Goal: Information Seeking & Learning: Learn about a topic

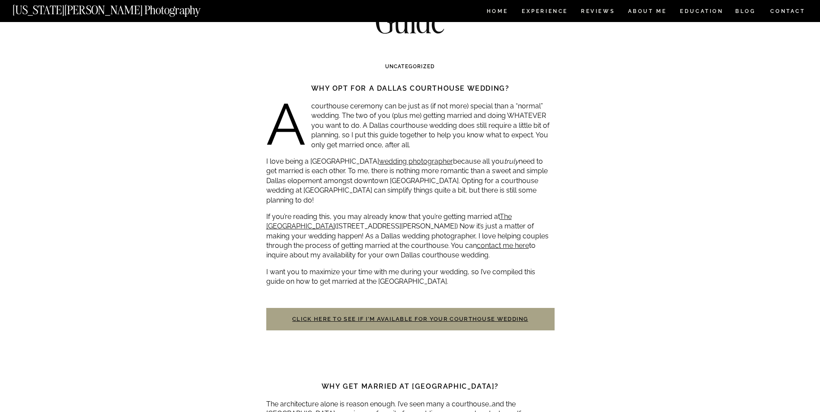
scroll to position [130, 0]
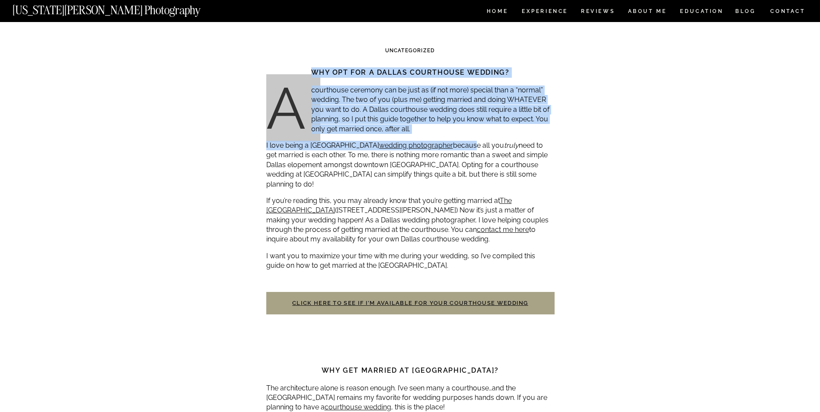
drag, startPoint x: 261, startPoint y: 145, endPoint x: 466, endPoint y: 147, distance: 204.4
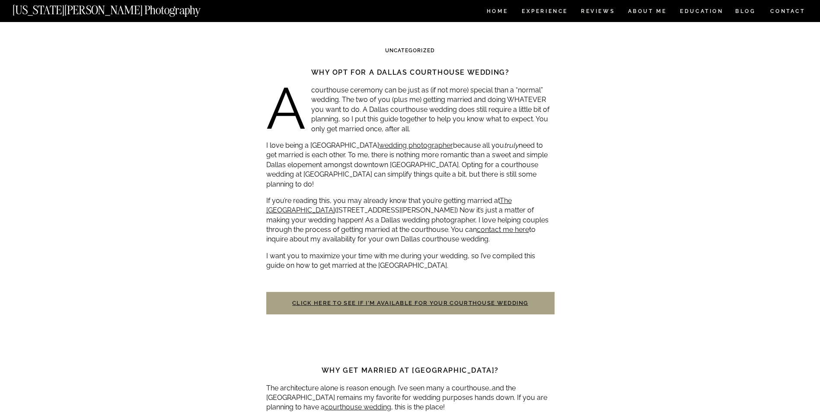
drag, startPoint x: 466, startPoint y: 147, endPoint x: 656, endPoint y: 143, distance: 190.2
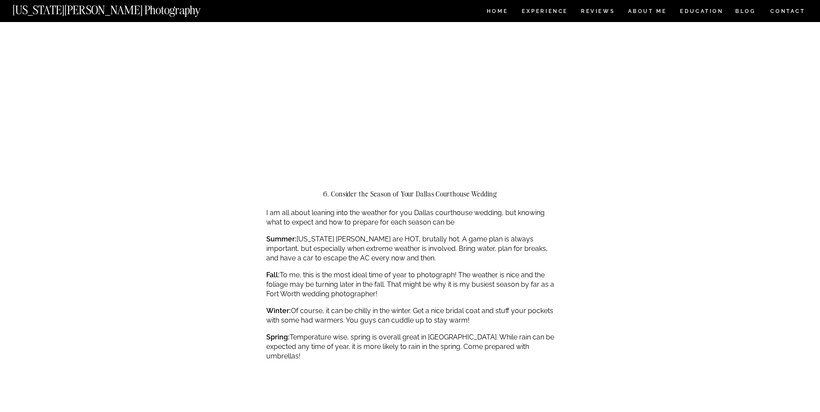
scroll to position [1383, 0]
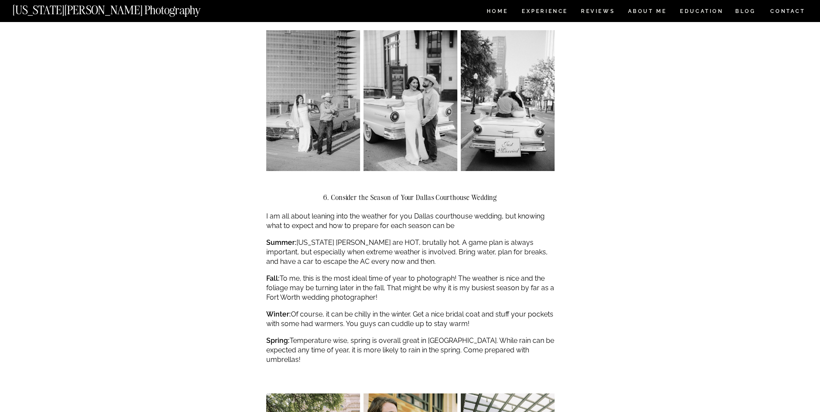
click at [324, 238] on p "Summer: Texas summers are HOT, brutally hot. A game plan is always important, b…" at bounding box center [410, 252] width 288 height 29
click at [286, 274] on p "Fall: To me, this is the most ideal time of year to photograph! The weather is …" at bounding box center [410, 288] width 288 height 29
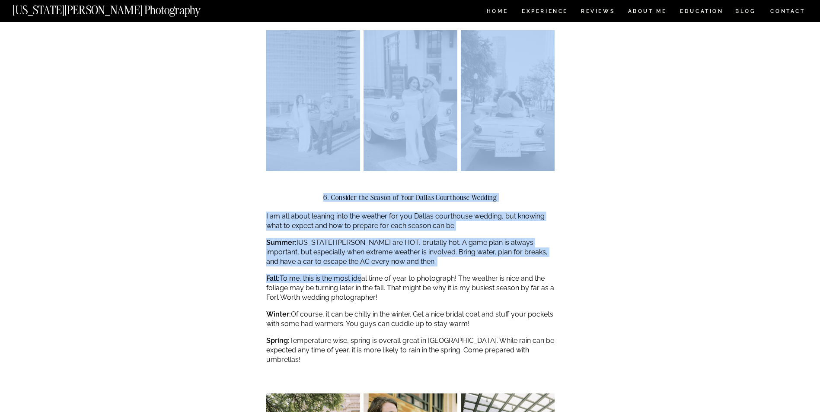
drag, startPoint x: 261, startPoint y: 261, endPoint x: 357, endPoint y: 258, distance: 96.0
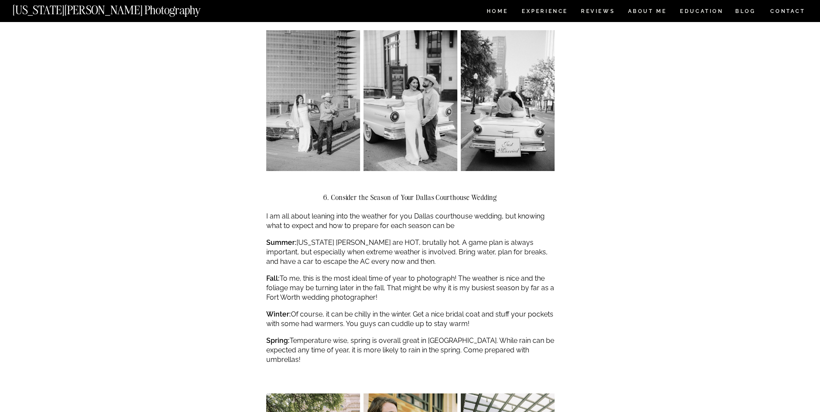
drag, startPoint x: 357, startPoint y: 258, endPoint x: 392, endPoint y: 258, distance: 34.6
click at [392, 274] on p "Fall: To me, this is the most ideal time of year to photograph! The weather is …" at bounding box center [410, 288] width 288 height 29
drag, startPoint x: 286, startPoint y: 258, endPoint x: 455, endPoint y: 277, distance: 169.1
click at [455, 277] on p "Fall: To me, this is the most ideal time of year to photograph! The weather is …" at bounding box center [410, 288] width 288 height 29
drag, startPoint x: 455, startPoint y: 277, endPoint x: 527, endPoint y: 274, distance: 72.2
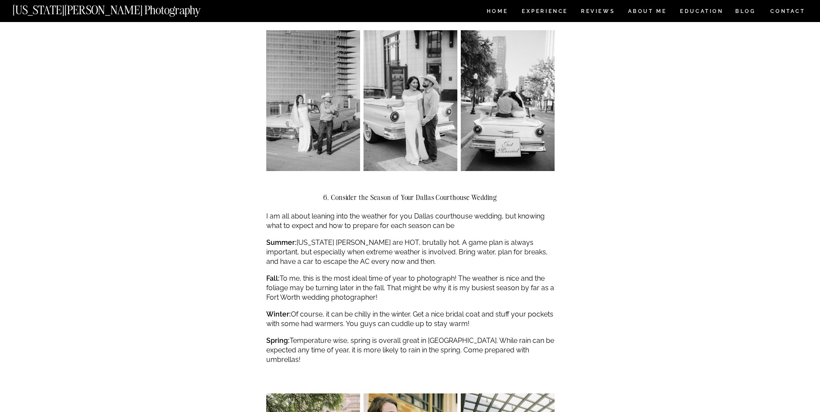
click at [527, 274] on p "Fall: To me, this is the most ideal time of year to photograph! The weather is …" at bounding box center [410, 288] width 288 height 29
drag, startPoint x: 454, startPoint y: 270, endPoint x: 509, endPoint y: 277, distance: 56.1
click at [509, 277] on p "Fall: To me, this is the most ideal time of year to photograph! The weather is …" at bounding box center [410, 288] width 288 height 29
click at [379, 277] on p "Fall: To me, this is the most ideal time of year to photograph! The weather is …" at bounding box center [410, 288] width 288 height 29
drag, startPoint x: 337, startPoint y: 297, endPoint x: 470, endPoint y: 302, distance: 132.8
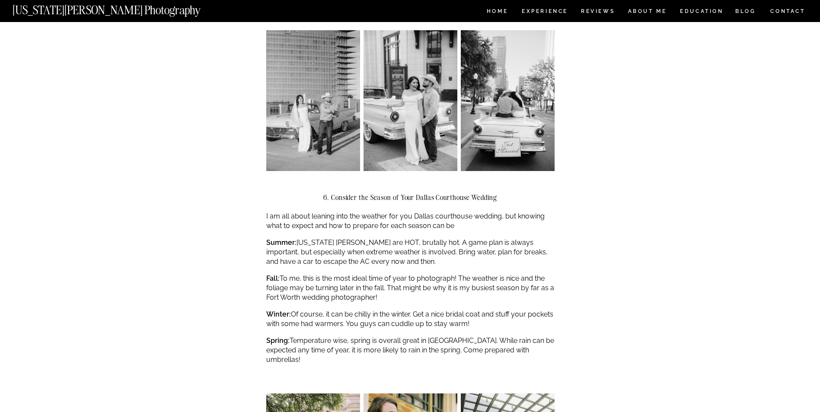
click at [470, 310] on p "Winter: Of course, it can be chilly in the winter. Get a nice bridal coat and s…" at bounding box center [410, 319] width 288 height 19
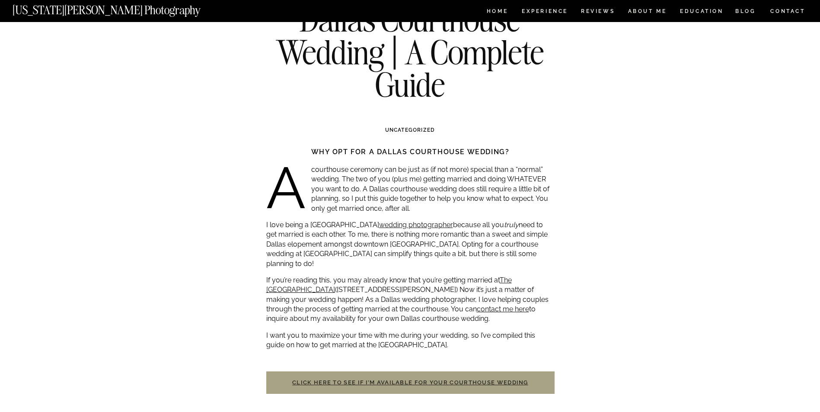
scroll to position [130, 0]
